Goal: Communication & Community: Ask a question

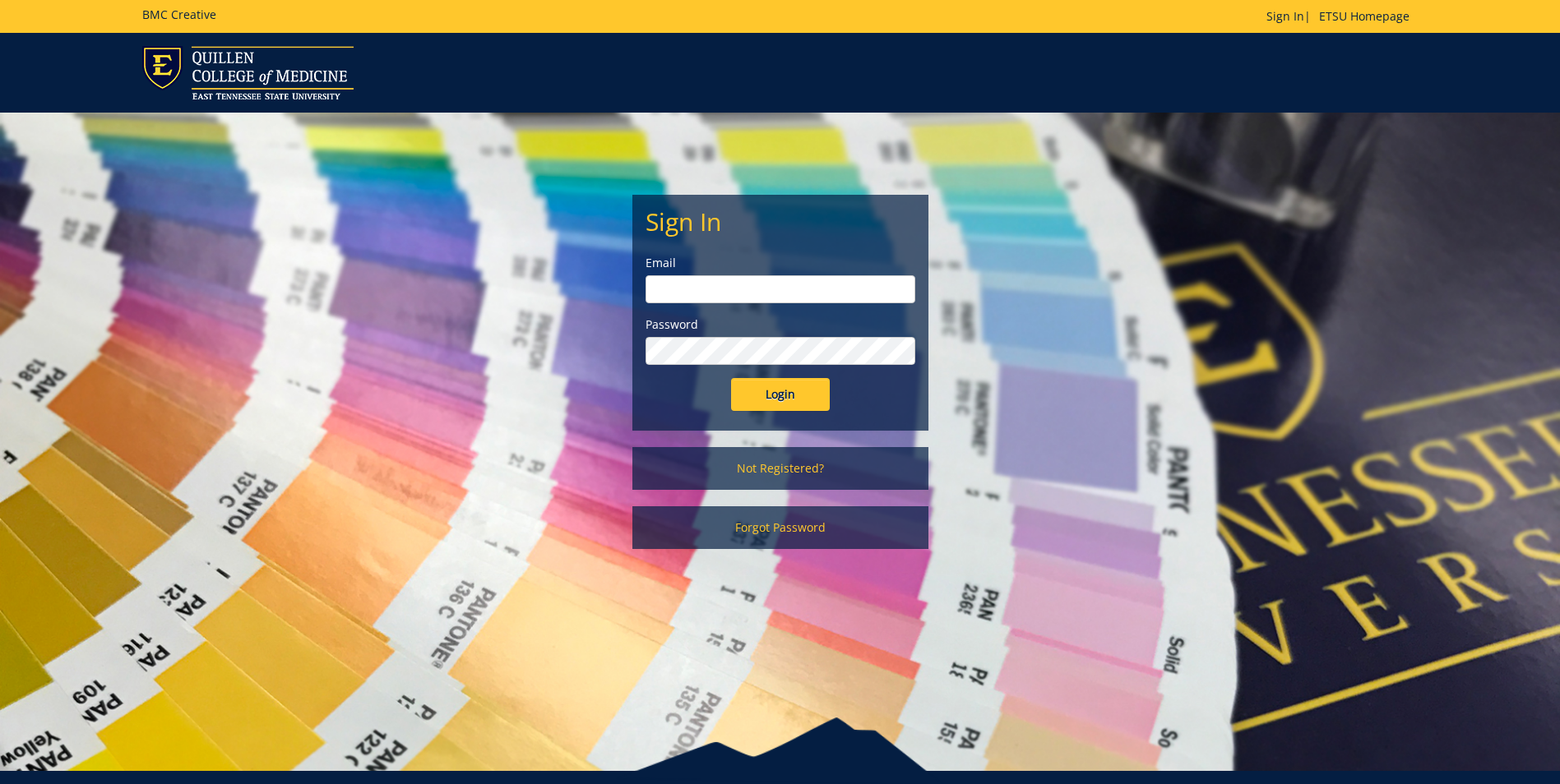
type input "[EMAIL_ADDRESS][DOMAIN_NAME]"
click at [758, 405] on input "Login" at bounding box center [780, 394] width 99 height 33
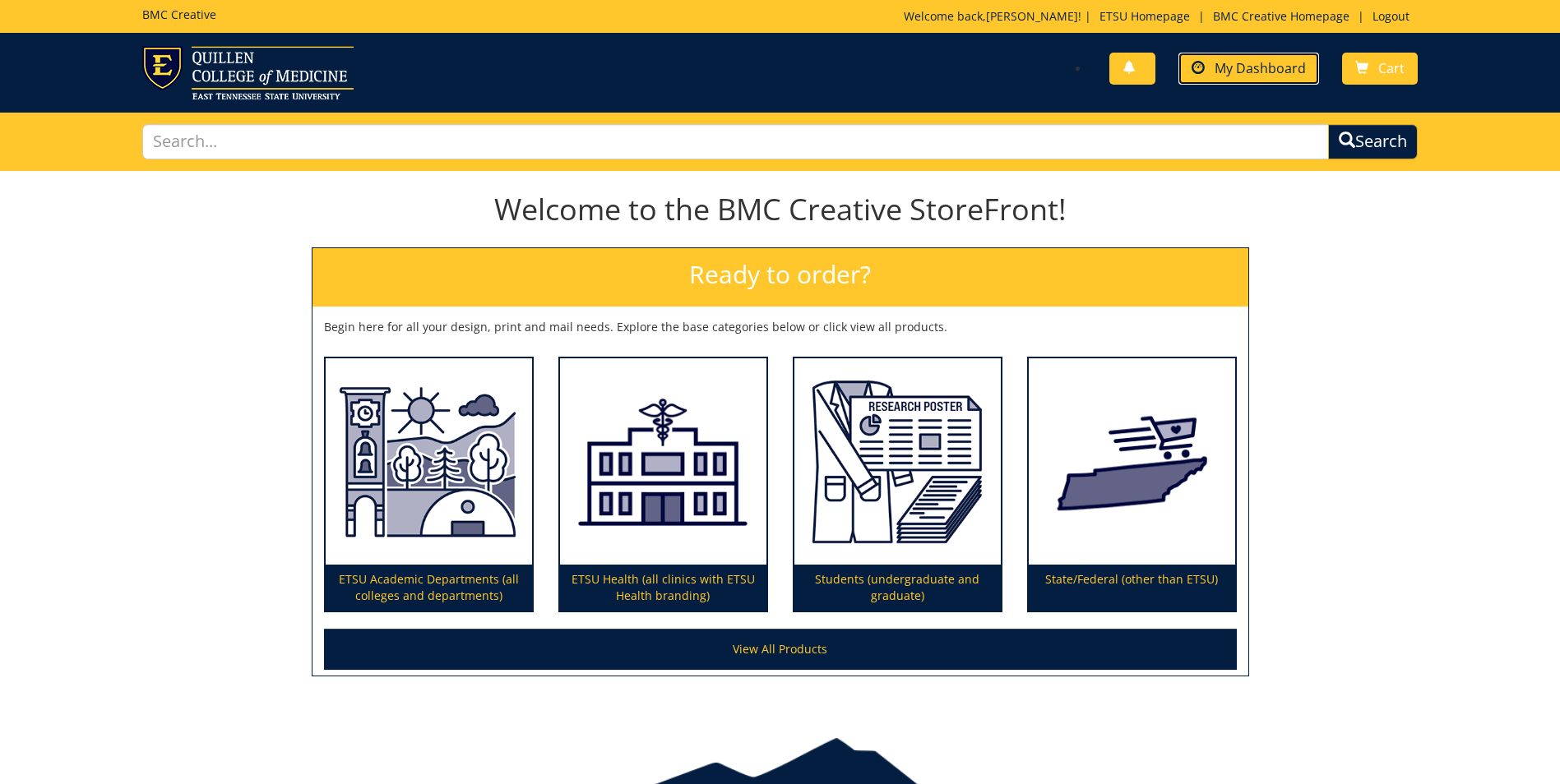
click at [1274, 69] on span "My Dashboard" at bounding box center [1259, 68] width 91 height 19
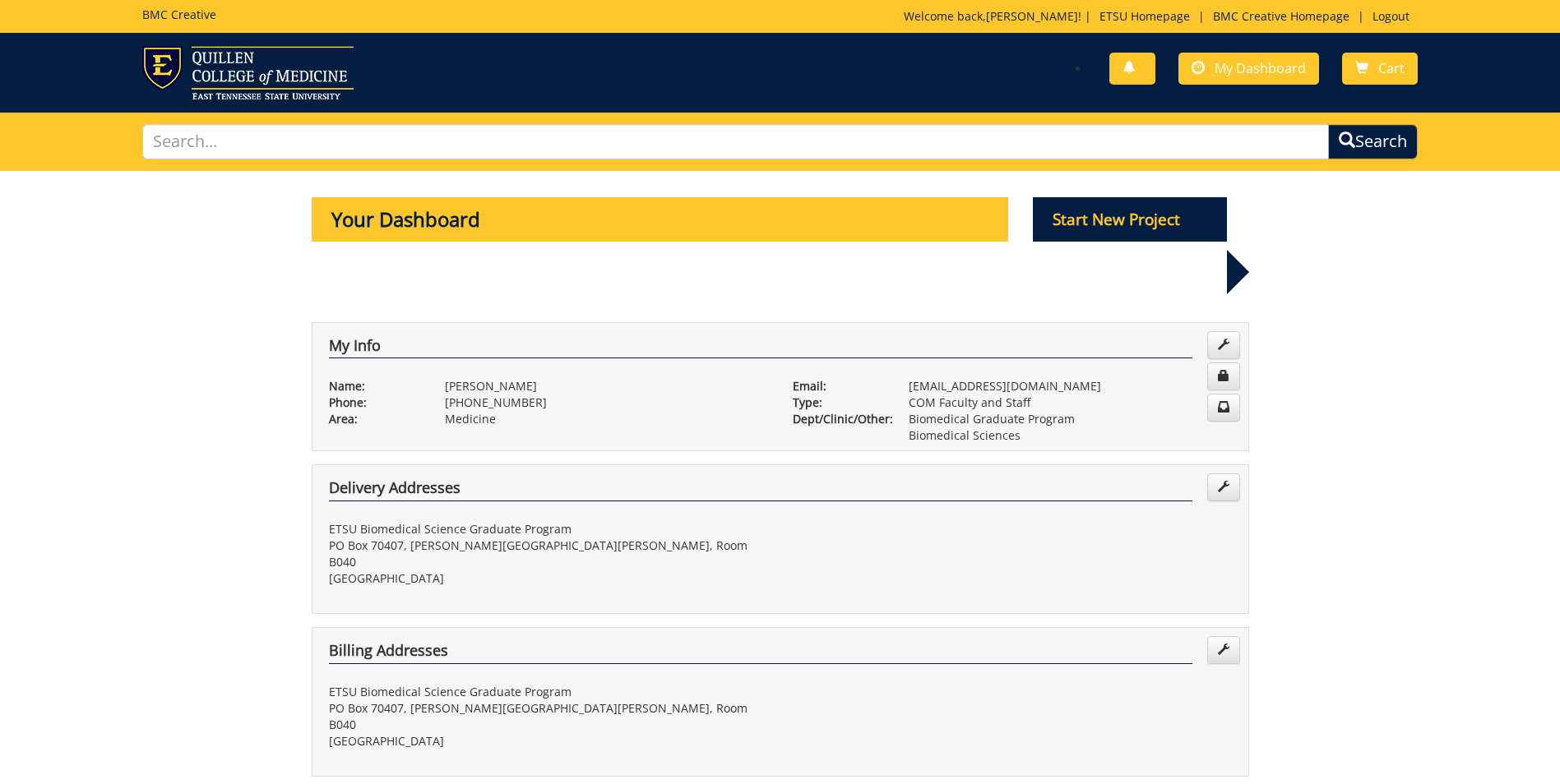
scroll to position [411, 0]
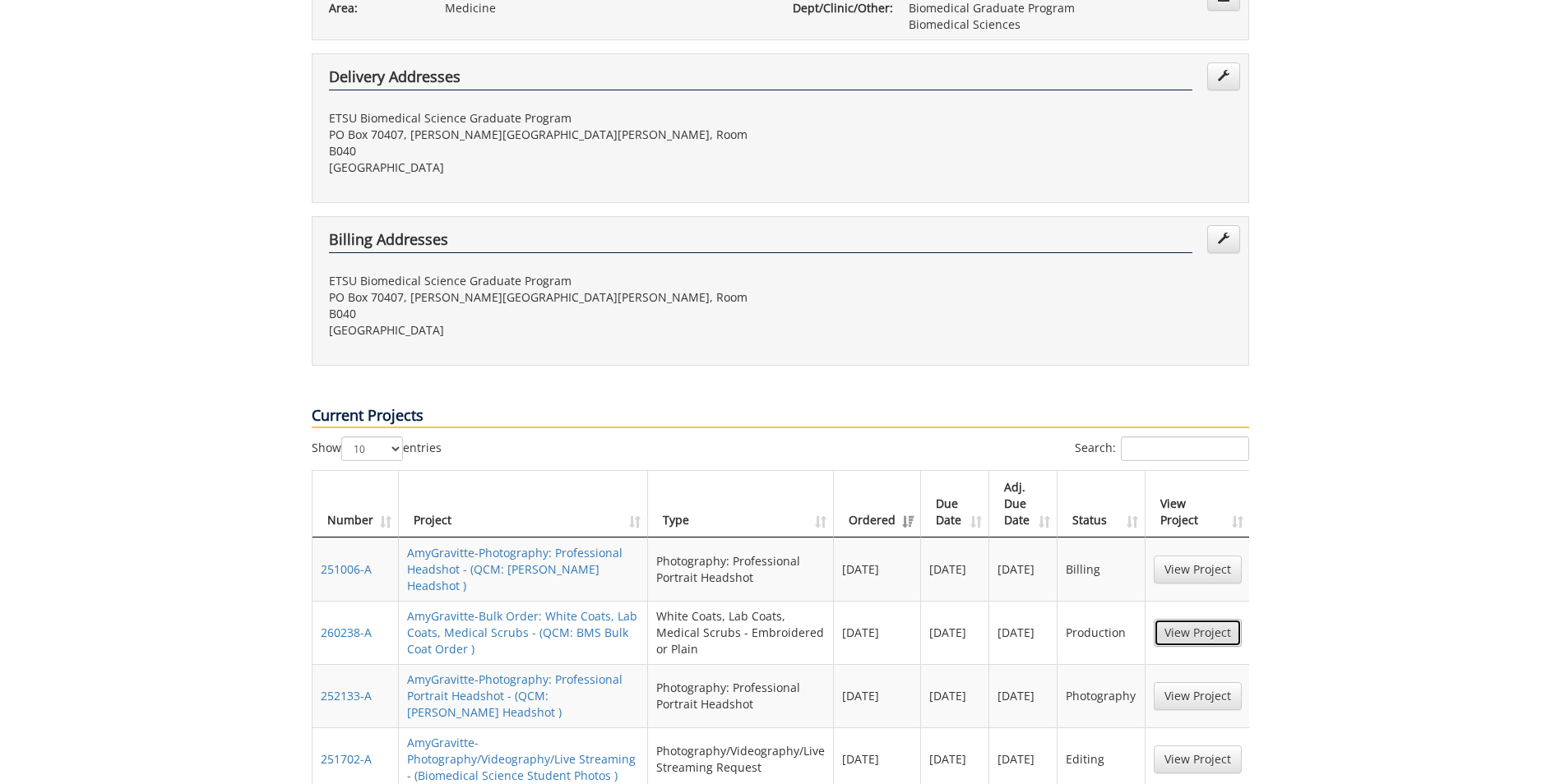
click at [1213, 619] on link "View Project" at bounding box center [1198, 633] width 88 height 28
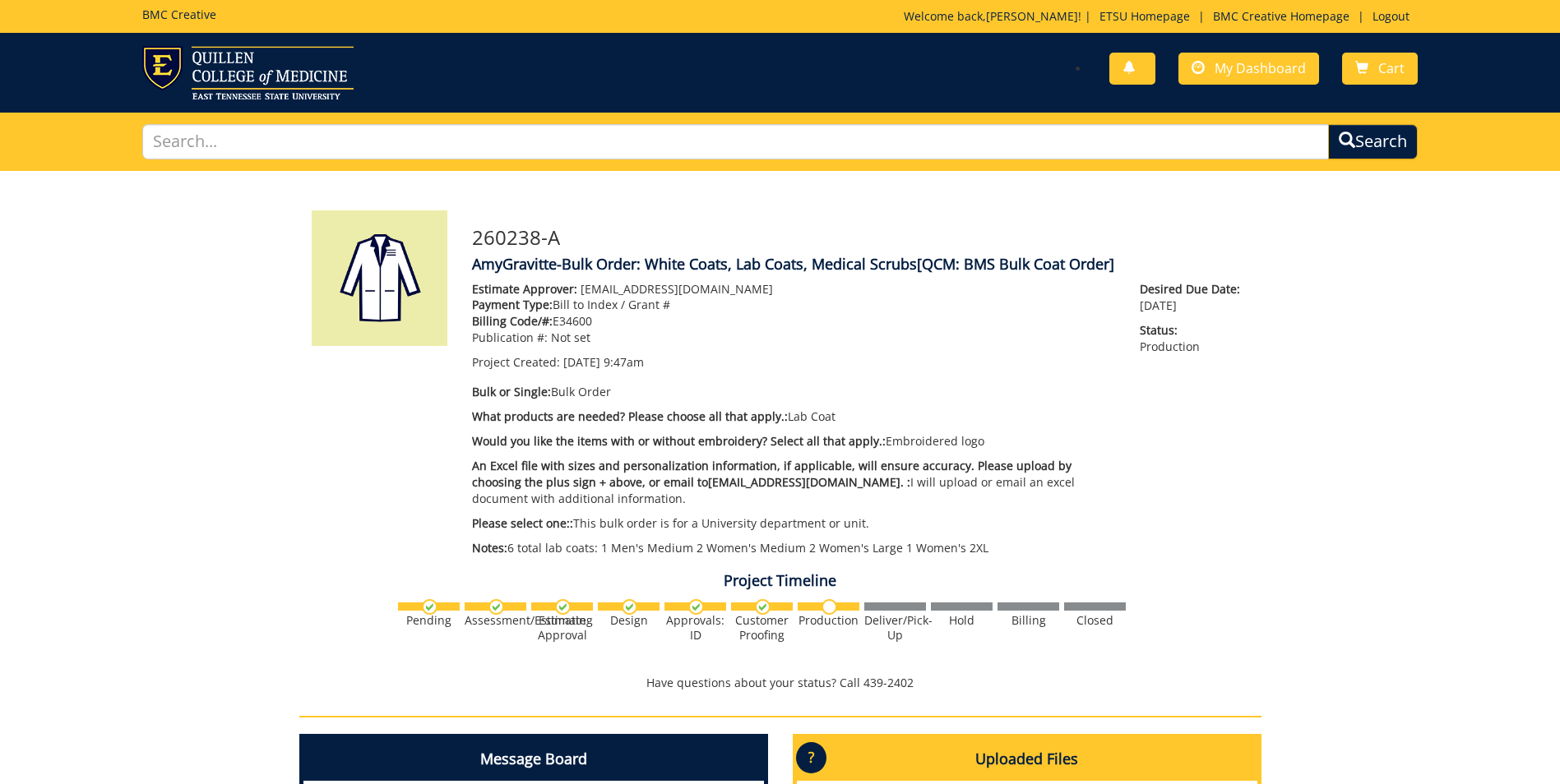
scroll to position [477, 0]
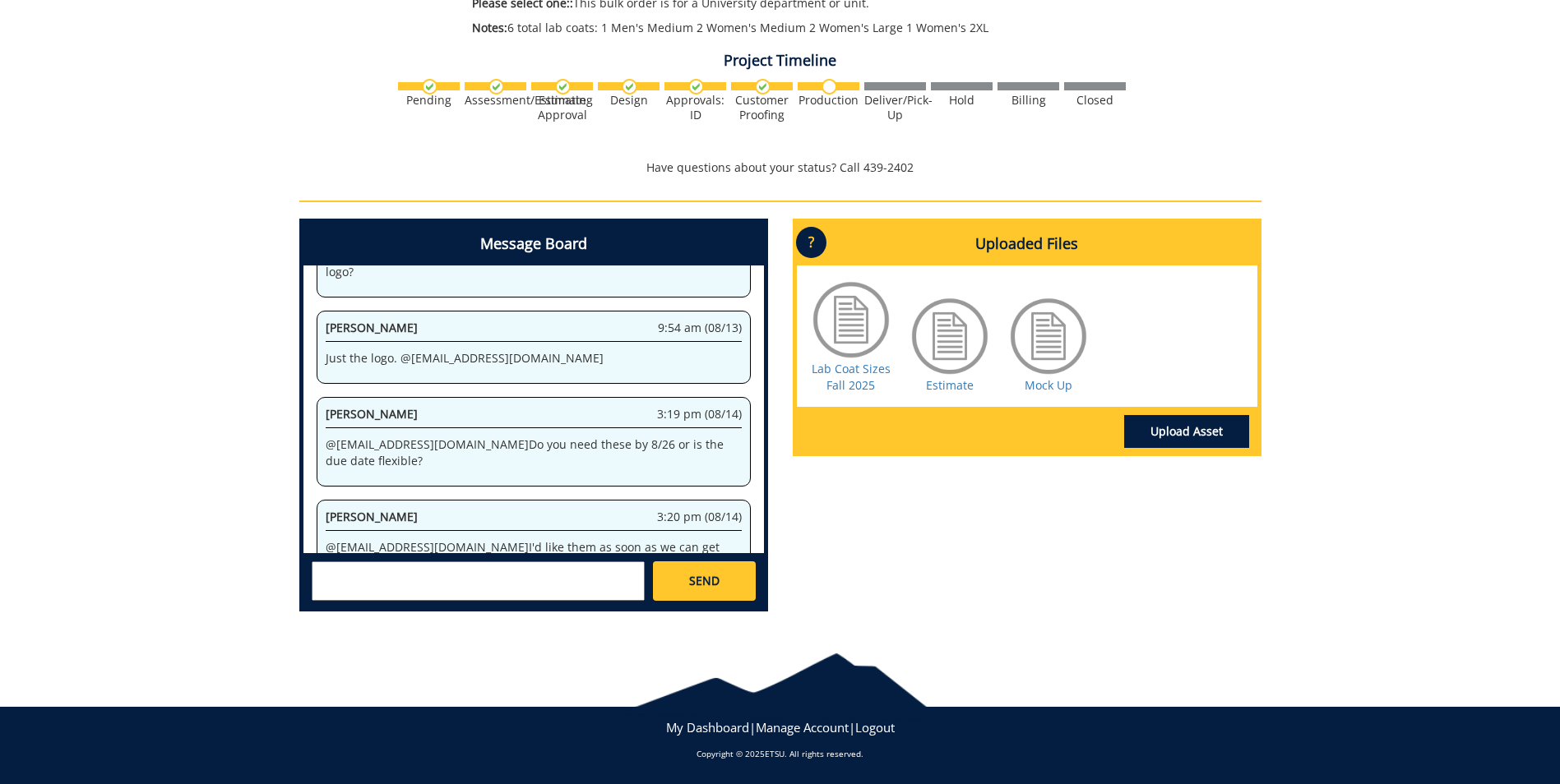
click at [366, 577] on textarea at bounding box center [478, 581] width 333 height 39
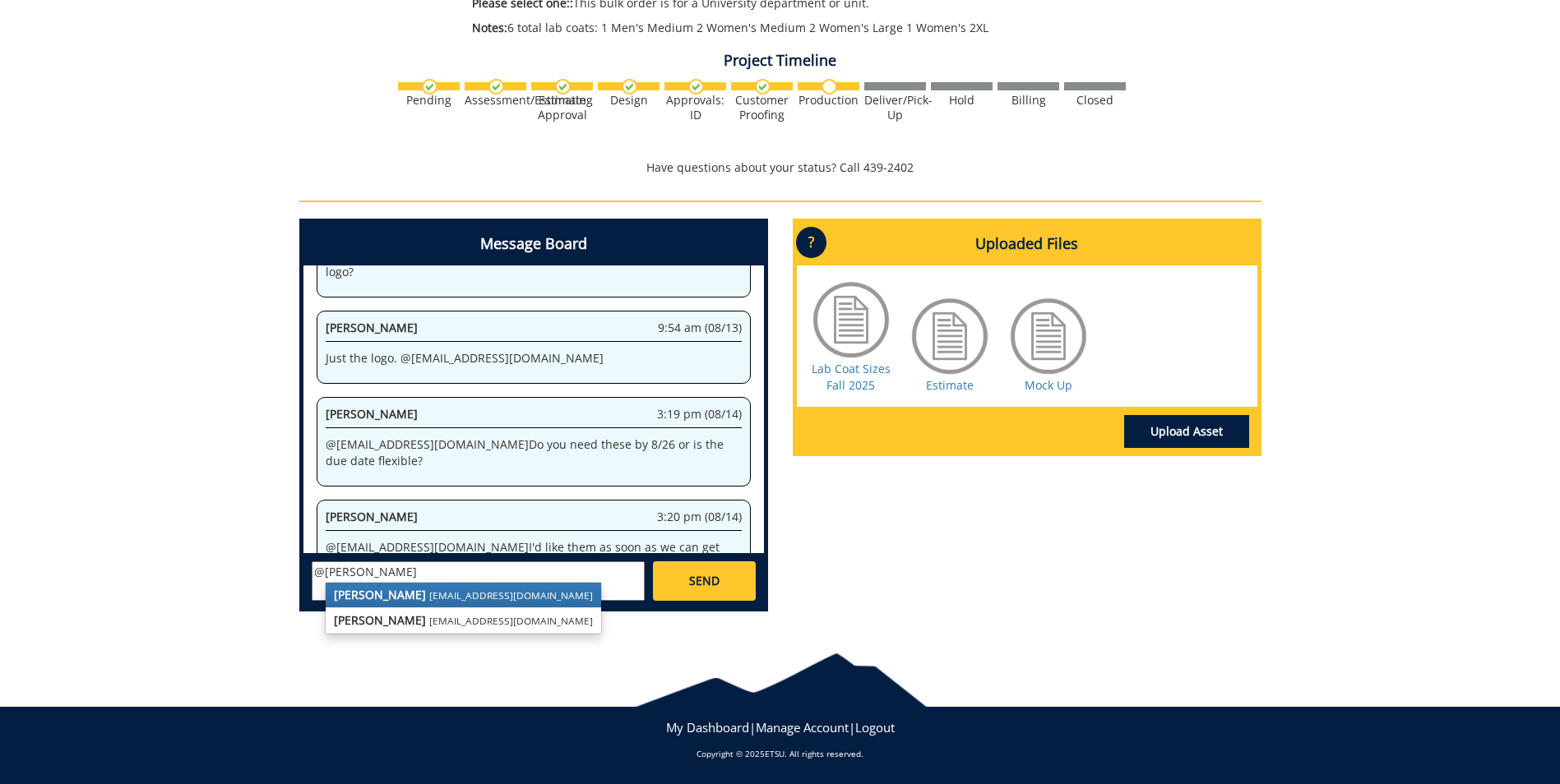
click at [383, 599] on strong "[PERSON_NAME]" at bounding box center [380, 595] width 92 height 16
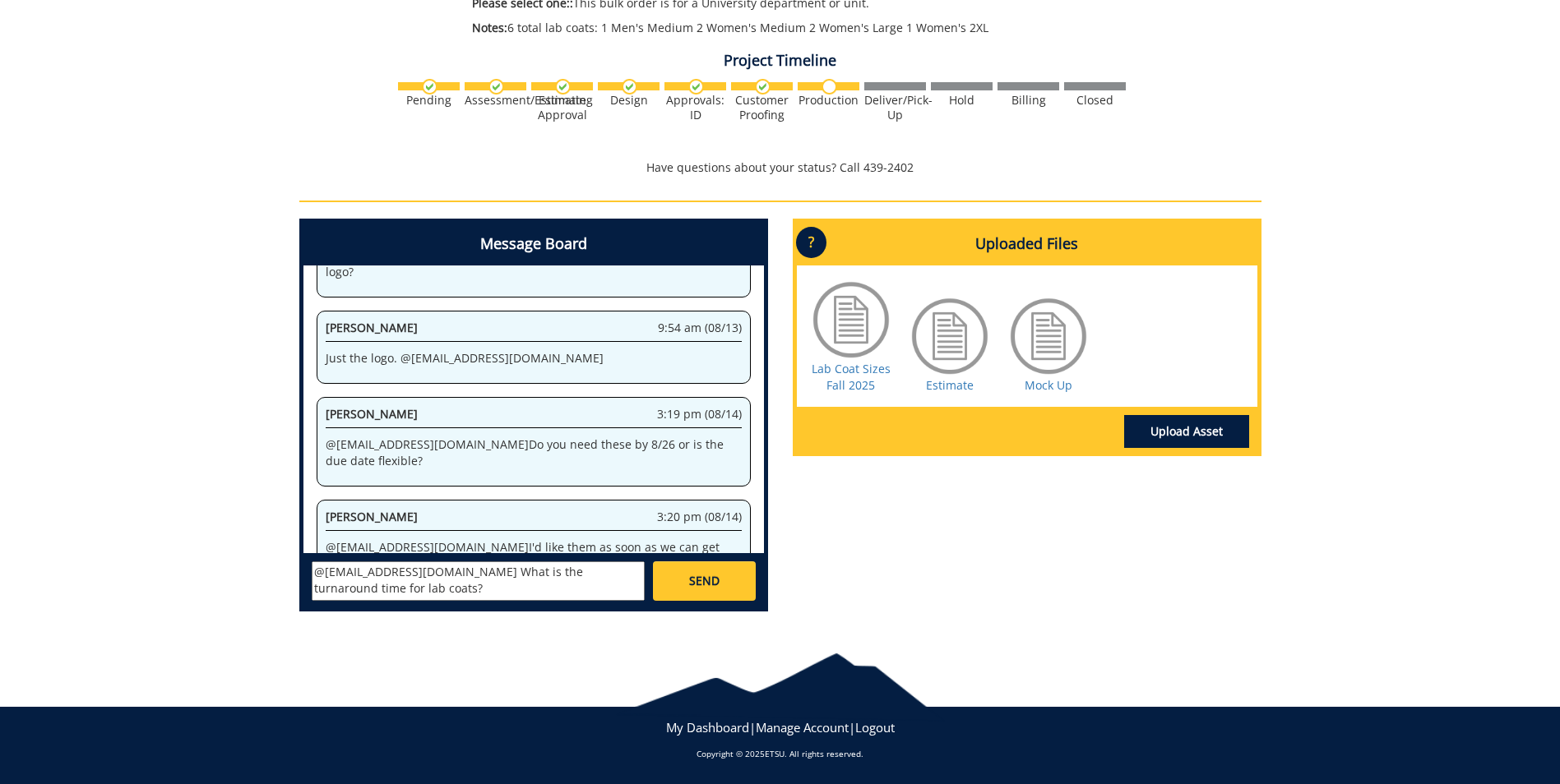
scroll to position [29, 0]
type textarea "@[EMAIL_ADDRESS][DOMAIN_NAME] What is the turnaround time for lab coats? thank …"
click at [712, 574] on span "SEND" at bounding box center [703, 581] width 30 height 17
